Goal: Task Accomplishment & Management: Manage account settings

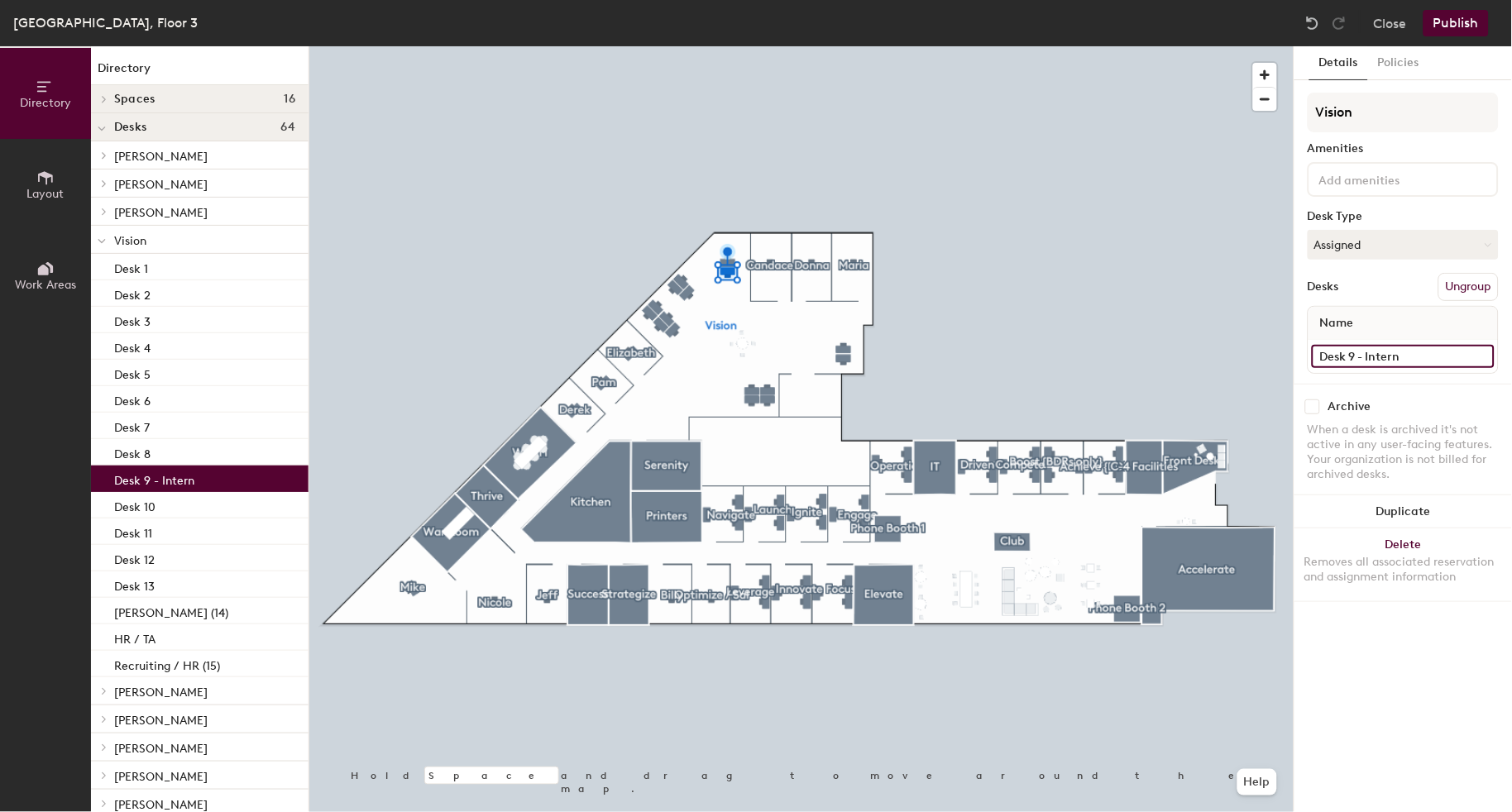
click at [1448, 357] on input "Desk 9 - Intern" at bounding box center [1403, 357] width 182 height 24
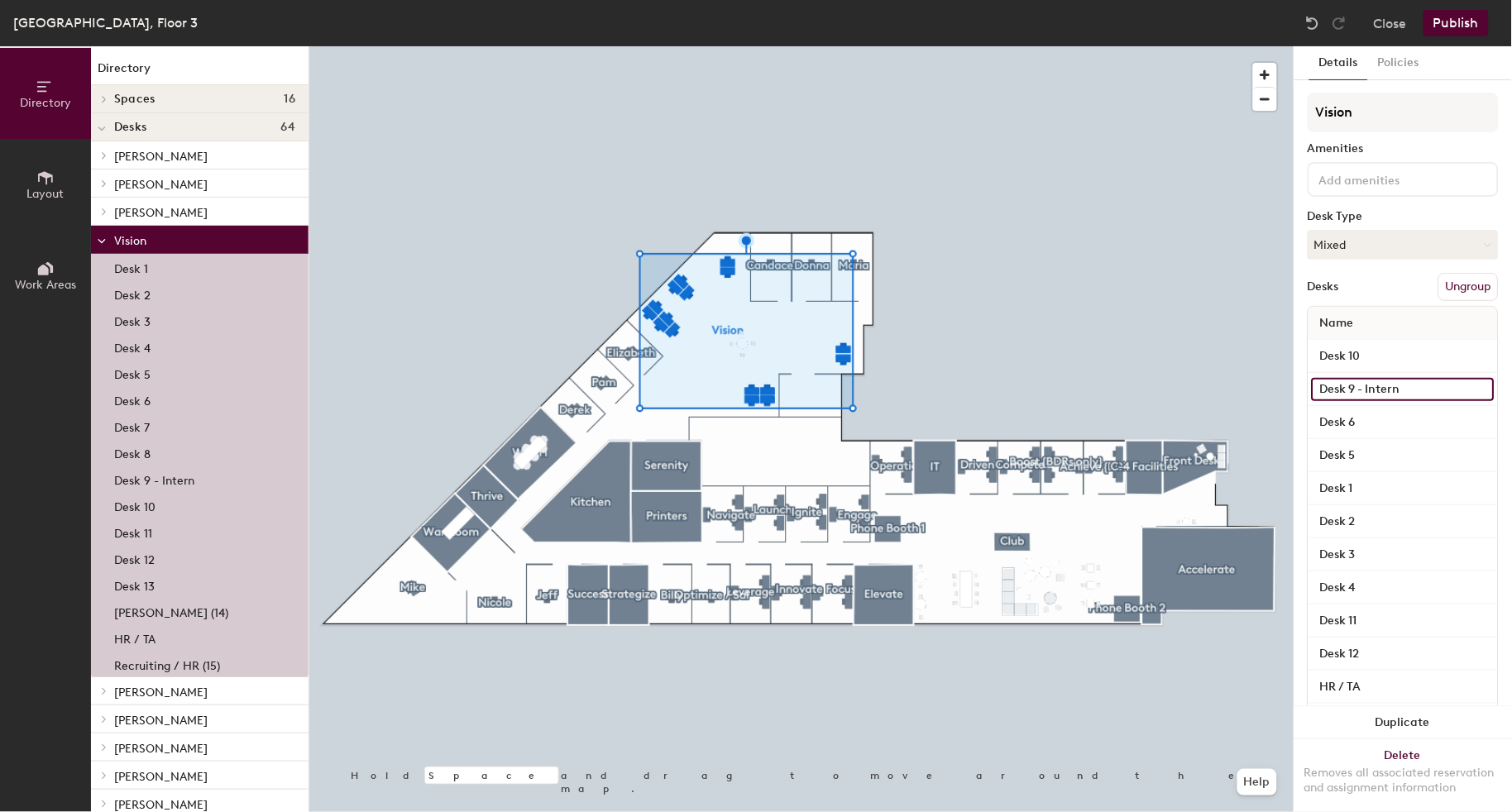
click at [1415, 383] on input "Desk 9 - Intern" at bounding box center [1403, 390] width 182 height 24
type input "Desk 9"
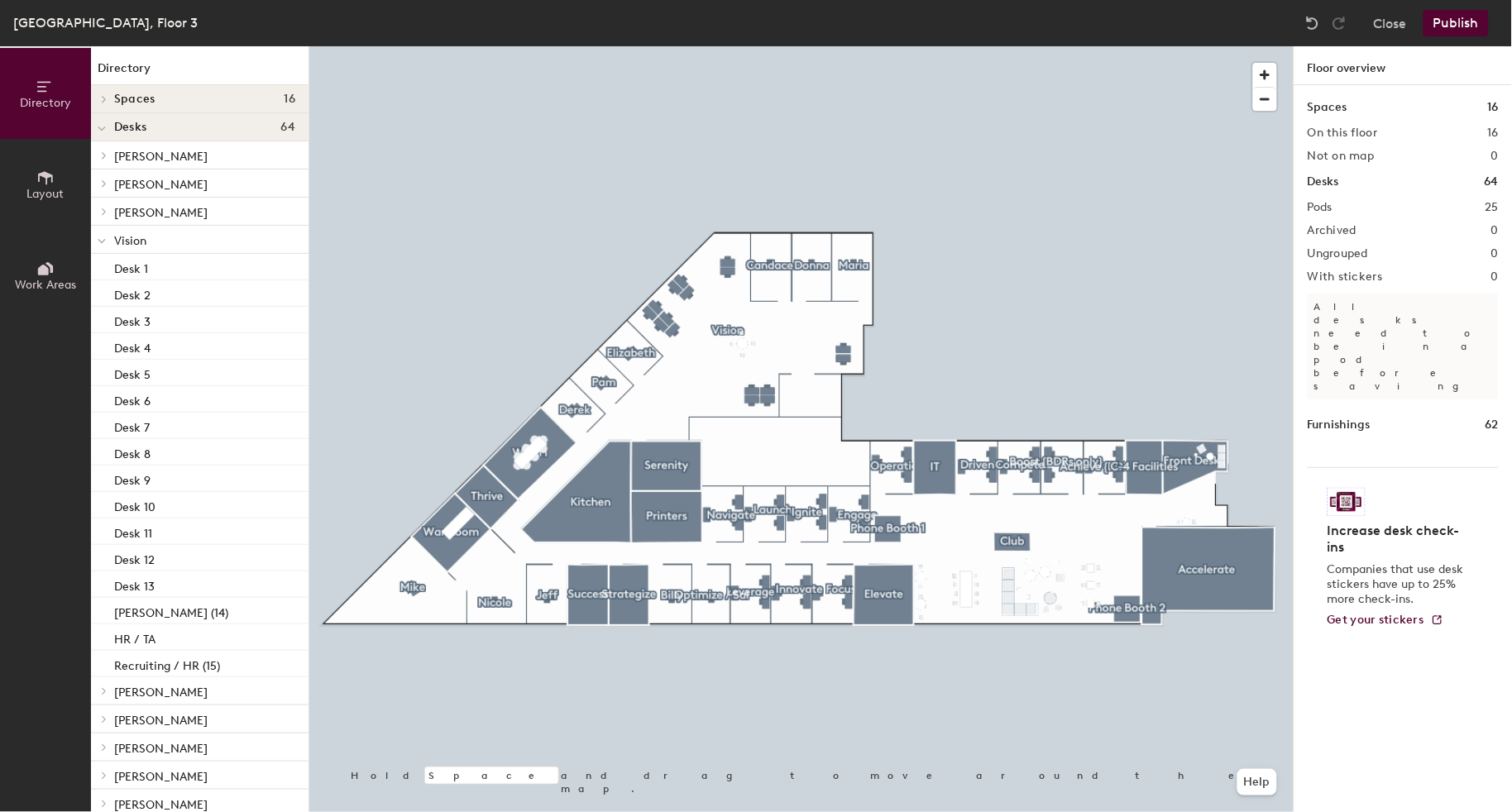
click at [1469, 33] on button "Publish" at bounding box center [1457, 23] width 65 height 26
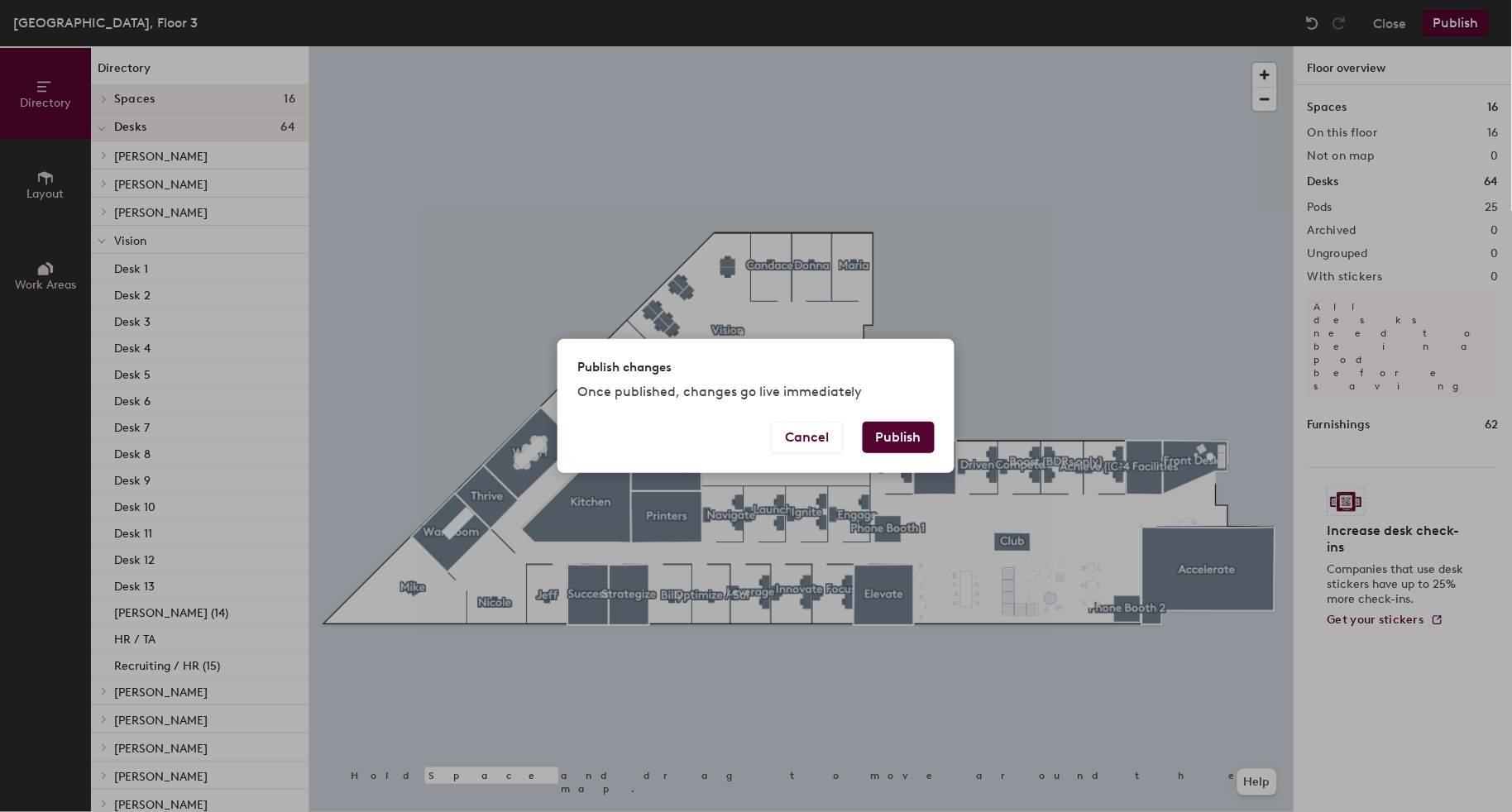
click at [918, 413] on div "Publish changes Once published, changes go live immediately" at bounding box center [756, 380] width 398 height 82
click at [906, 435] on button "Publish" at bounding box center [898, 437] width 72 height 32
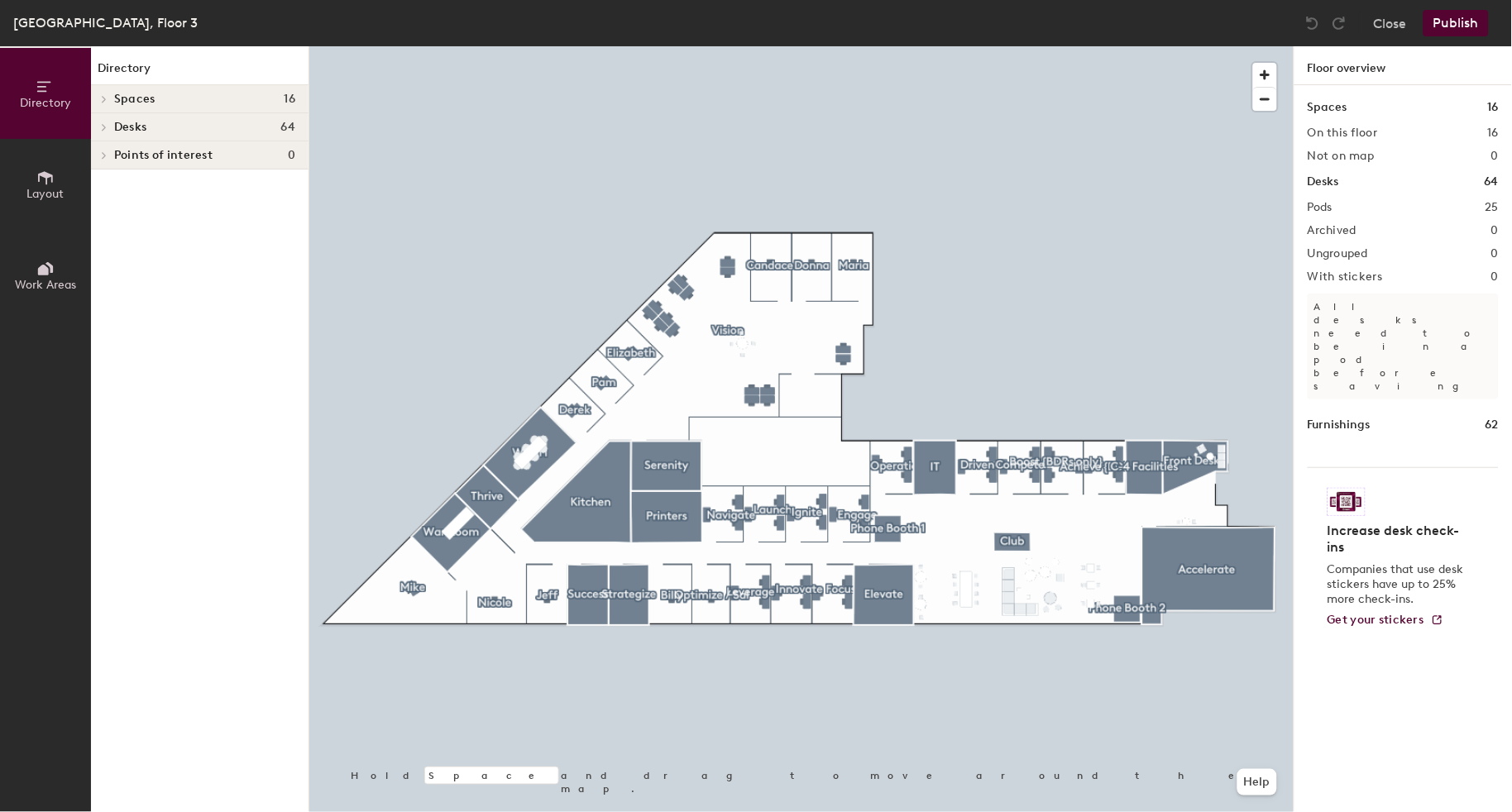
click at [106, 120] on div at bounding box center [102, 127] width 22 height 27
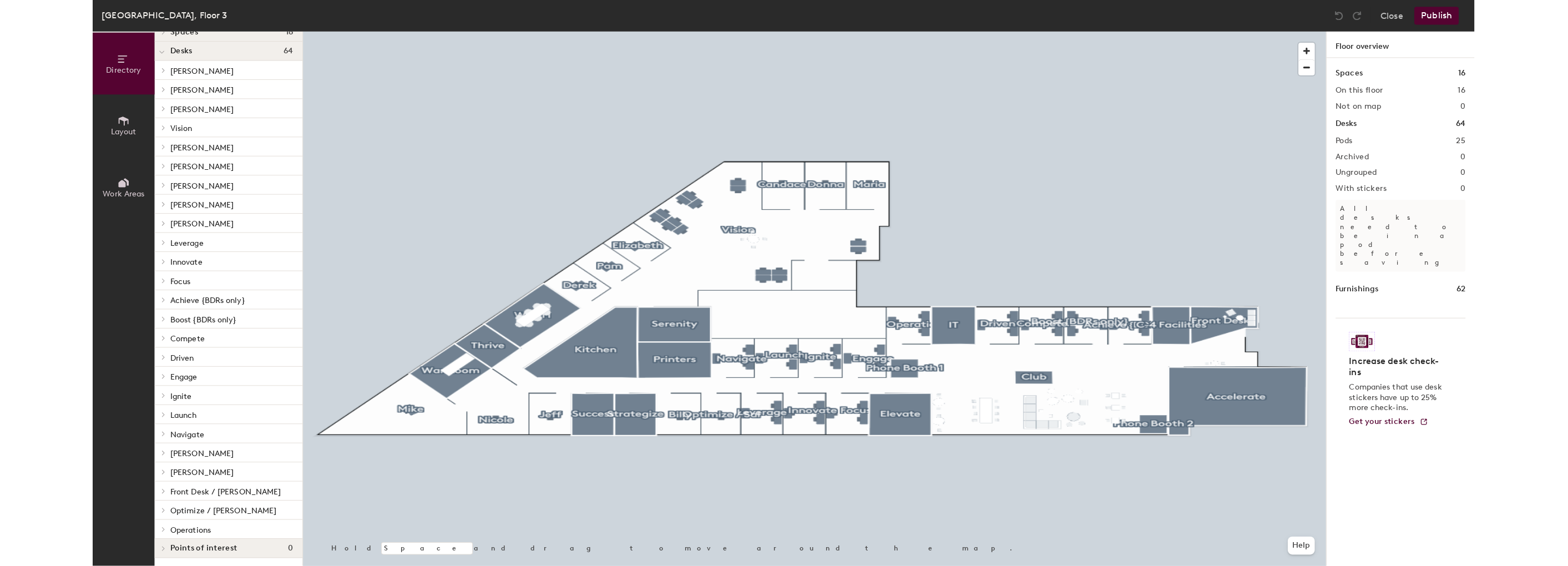
scroll to position [28, 0]
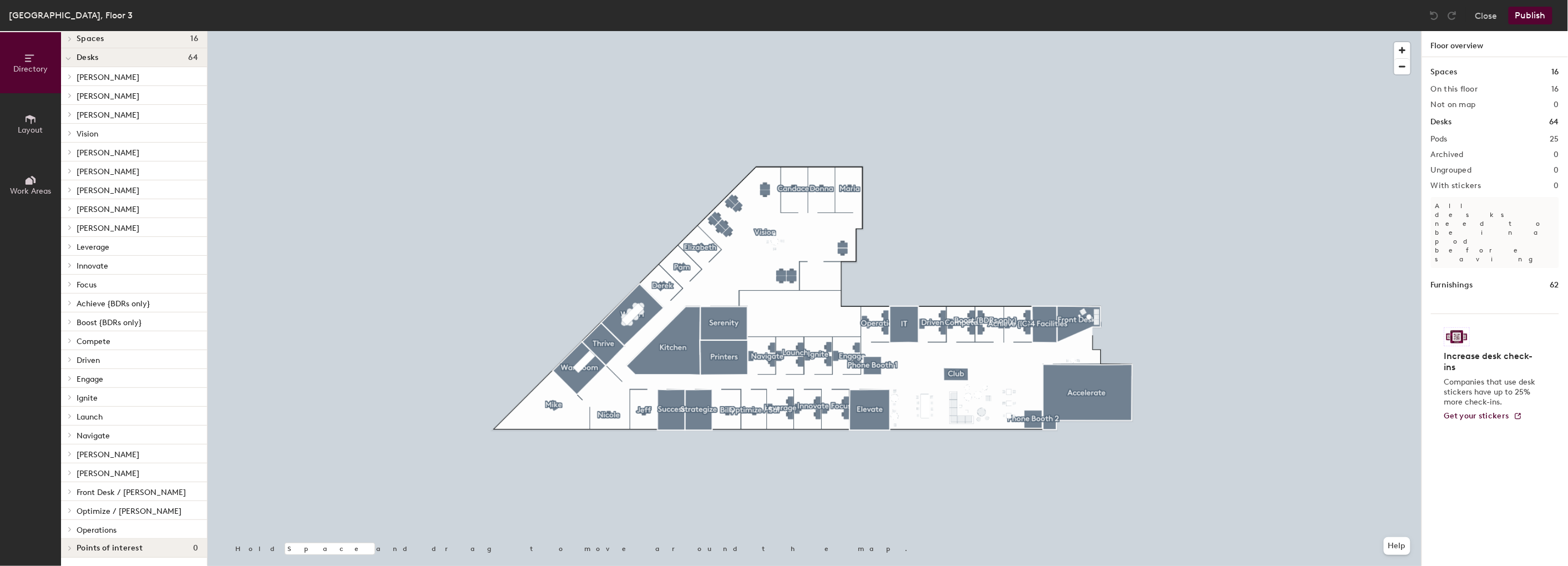
click at [71, 128] on div at bounding box center [68, 133] width 15 height 18
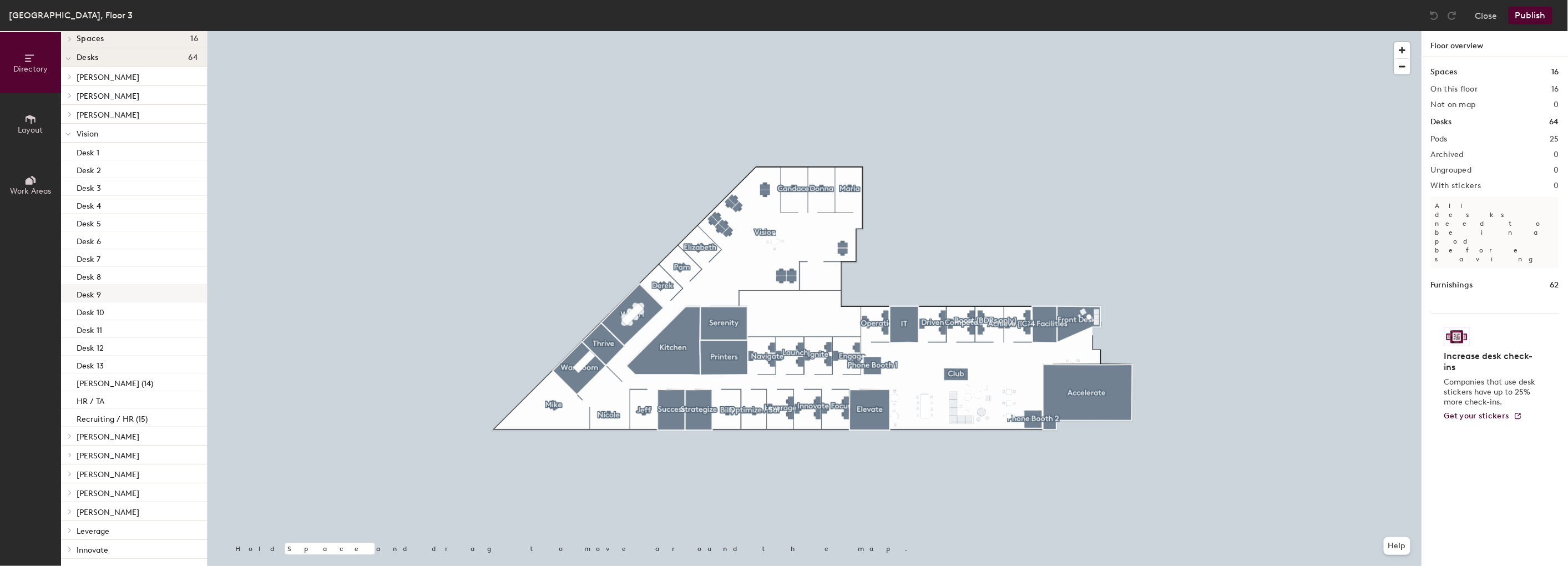
click at [90, 288] on p "Desk 9" at bounding box center [89, 293] width 24 height 13
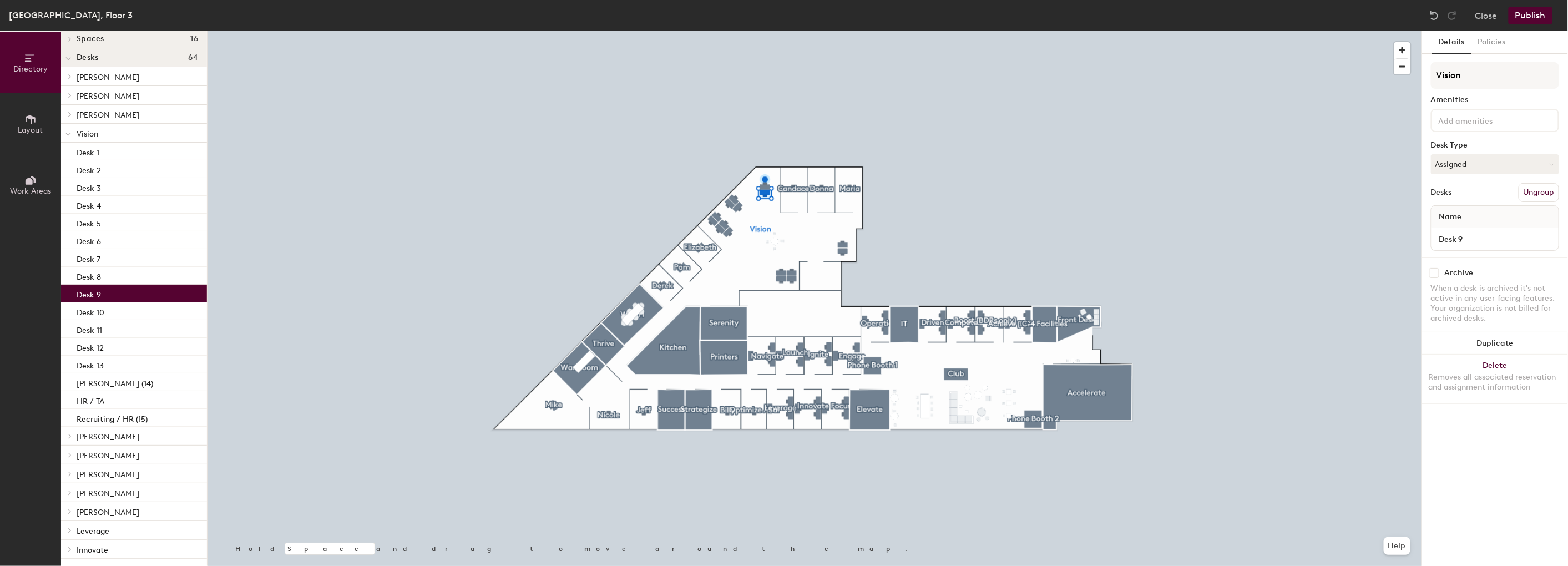
click at [1013, 211] on div "Name" at bounding box center [1495, 217] width 127 height 22
click at [1013, 236] on input "Desk 9" at bounding box center [1494, 239] width 122 height 16
click at [1013, 36] on button "Policies" at bounding box center [1491, 42] width 41 height 23
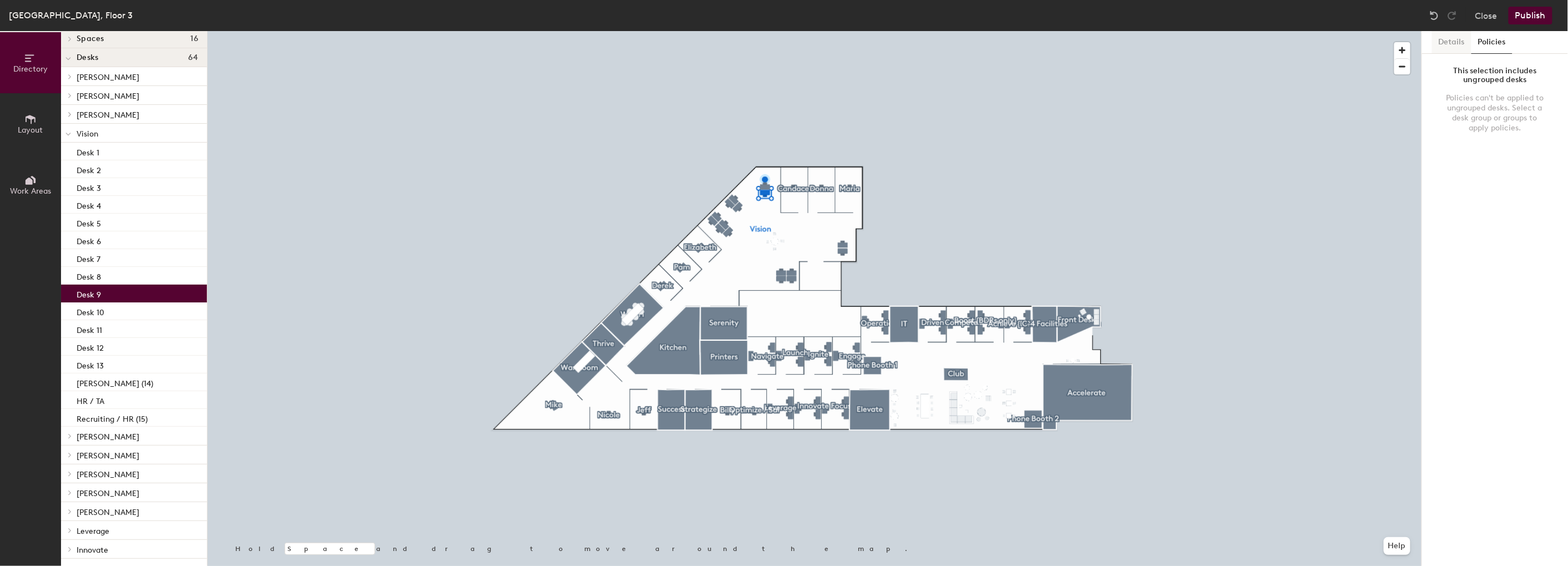
click at [1013, 39] on button "Details" at bounding box center [1452, 42] width 40 height 23
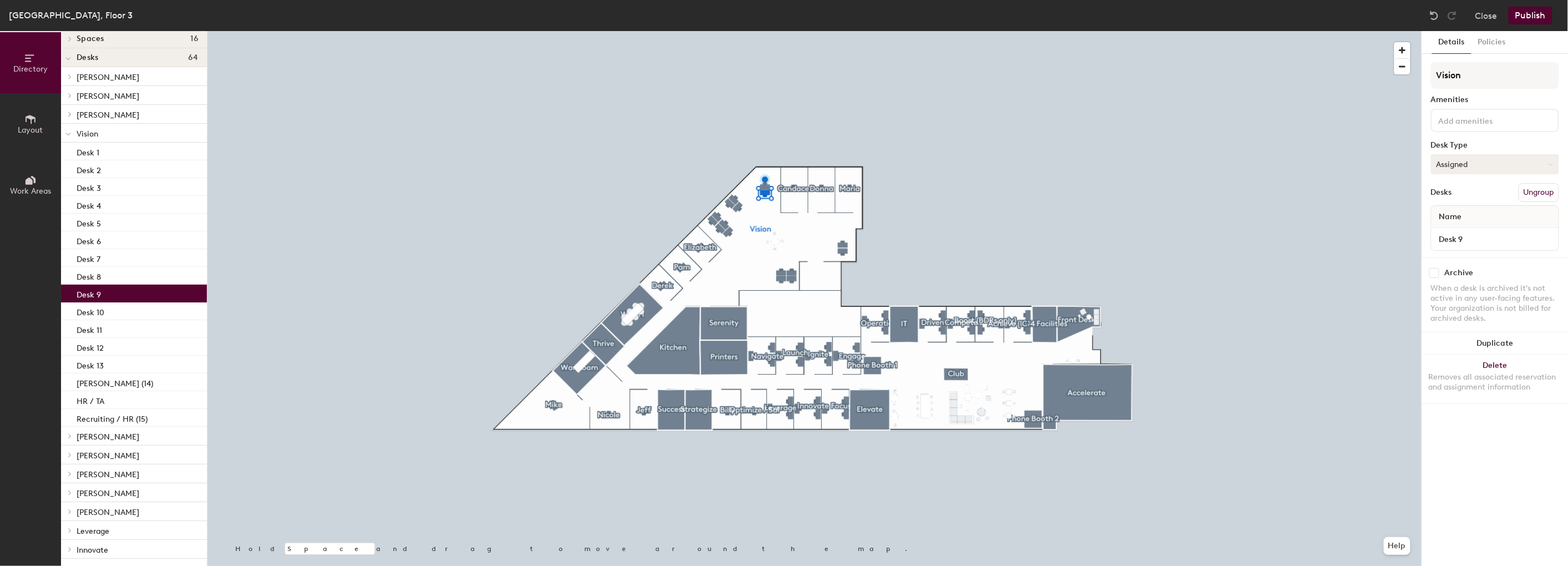
click at [1013, 157] on button "Assigned" at bounding box center [1495, 164] width 128 height 20
click at [1013, 228] on div "Hoteled" at bounding box center [1487, 231] width 111 height 16
click at [1013, 159] on button "Hoteled" at bounding box center [1495, 164] width 128 height 20
click at [1013, 229] on div "Hoteled" at bounding box center [1487, 231] width 111 height 16
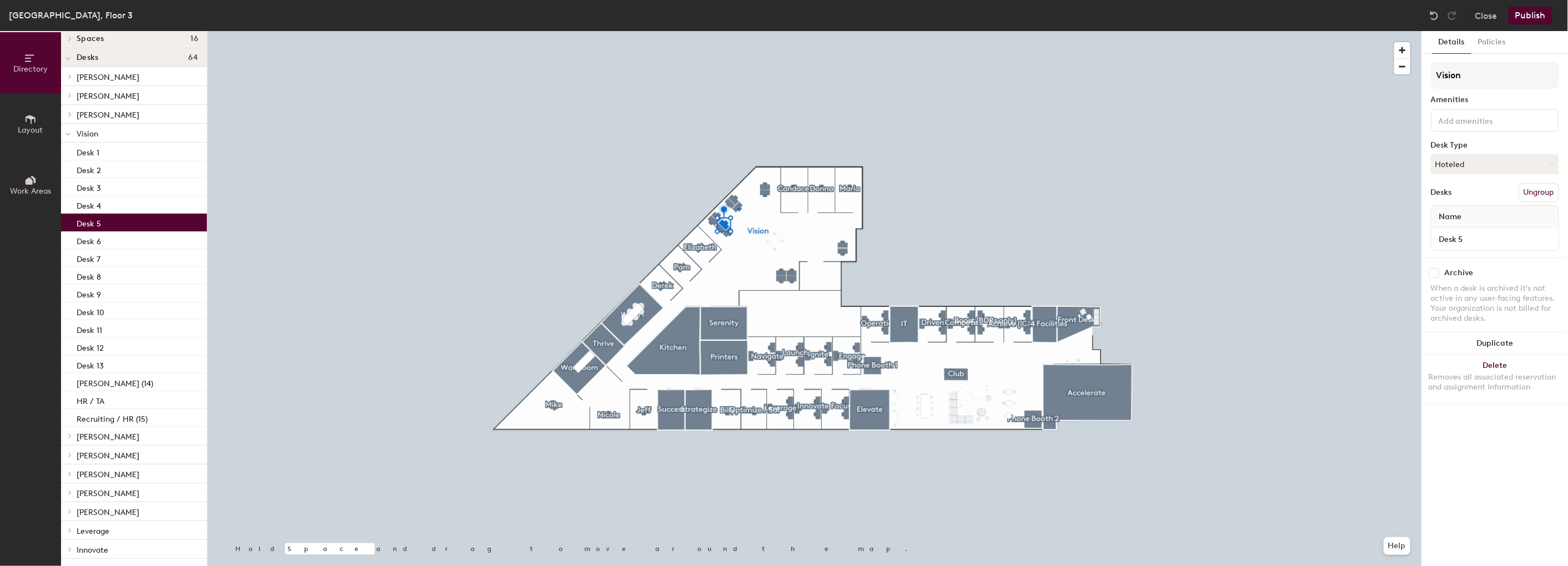
click at [737, 31] on div at bounding box center [814, 31] width 1214 height 0
click at [1013, 13] on button "Publish" at bounding box center [1530, 15] width 44 height 18
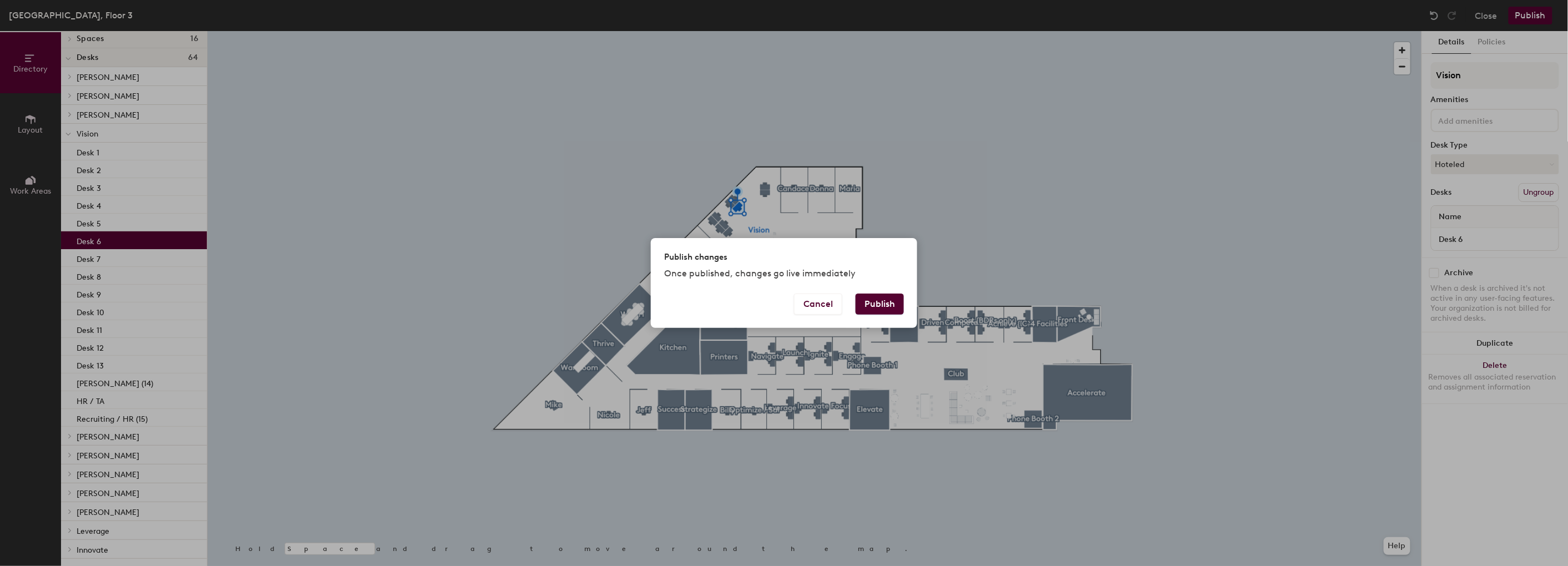
click at [892, 304] on button "Publish" at bounding box center [880, 304] width 48 height 21
